Goal: Transaction & Acquisition: Purchase product/service

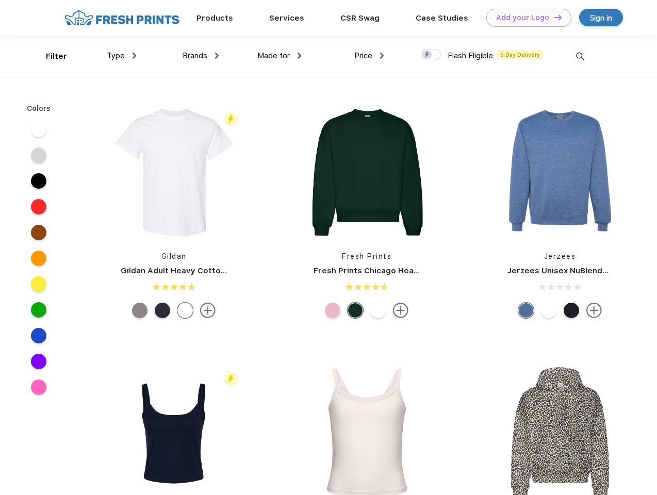
click at [525, 18] on link "Add your Logo Design Tool" at bounding box center [528, 18] width 85 height 18
click at [0, 0] on div "Design Tool" at bounding box center [0, 0] width 0 height 0
click at [553, 17] on link "Add your Logo Design Tool" at bounding box center [528, 18] width 85 height 18
click at [50, 56] on div "Filter" at bounding box center [56, 57] width 21 height 12
click at [122, 56] on span "Type" at bounding box center [116, 55] width 18 height 9
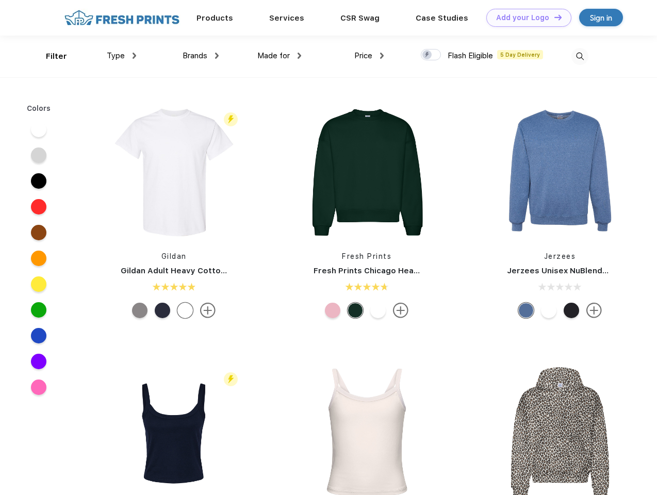
click at [201, 56] on span "Brands" at bounding box center [195, 55] width 25 height 9
click at [280, 56] on span "Made for" at bounding box center [273, 55] width 32 height 9
click at [369, 56] on span "Price" at bounding box center [363, 55] width 18 height 9
click at [431, 55] on div at bounding box center [431, 54] width 20 height 11
click at [428, 55] on input "checkbox" at bounding box center [424, 51] width 7 height 7
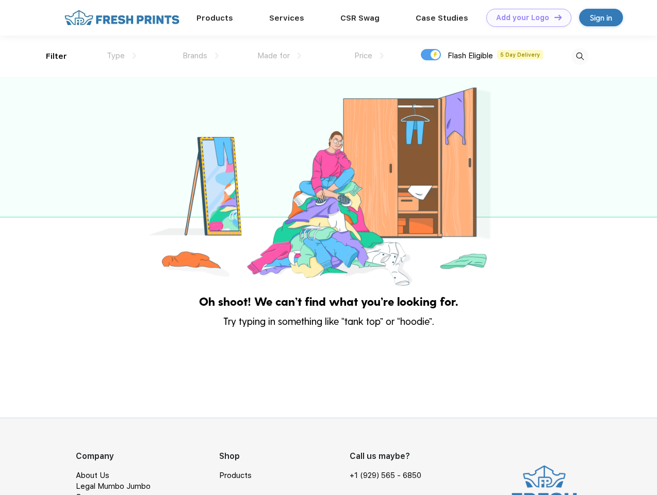
click at [580, 56] on img at bounding box center [579, 56] width 17 height 17
